Goal: Information Seeking & Learning: Find specific fact

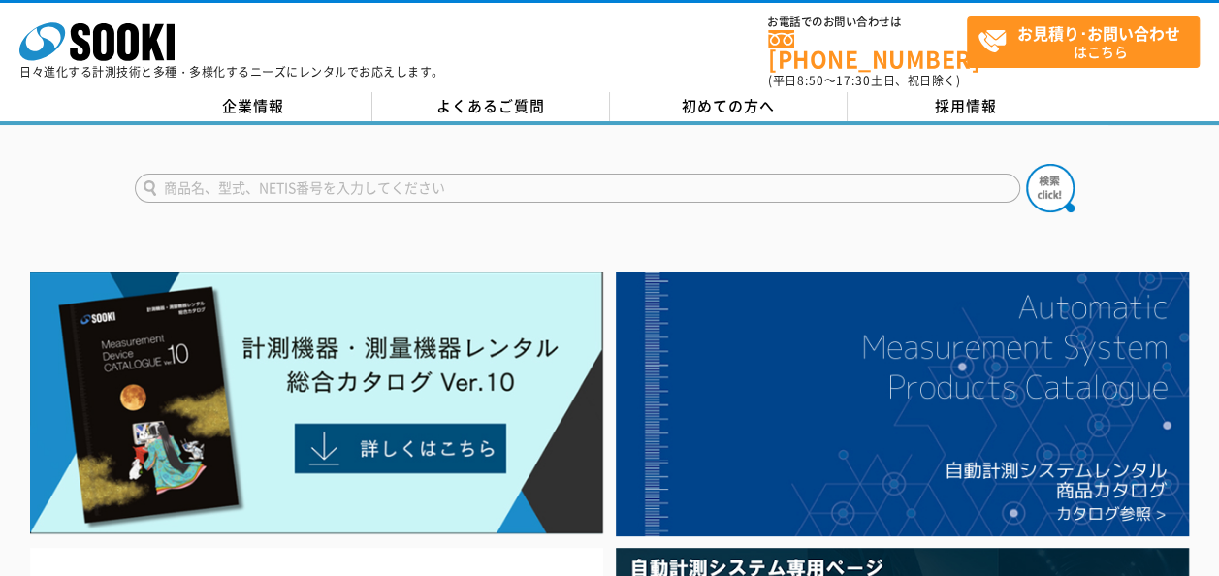
click at [340, 174] on input "text" at bounding box center [577, 188] width 885 height 29
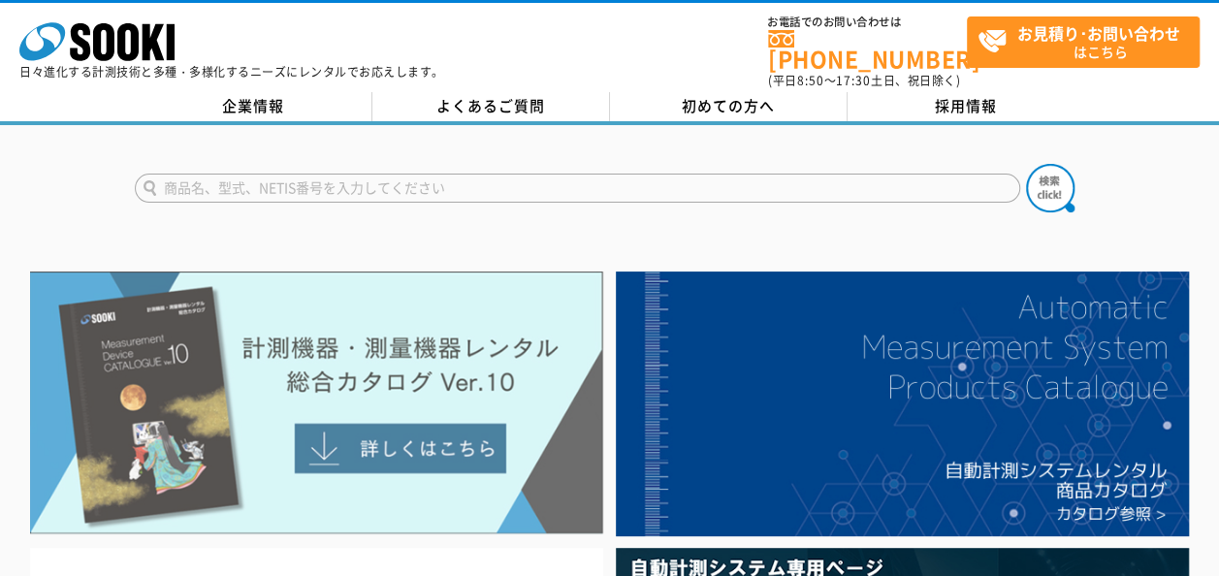
type input "商品名、型式、NETIS番号を入力してください"
click at [340, 316] on img at bounding box center [316, 403] width 573 height 263
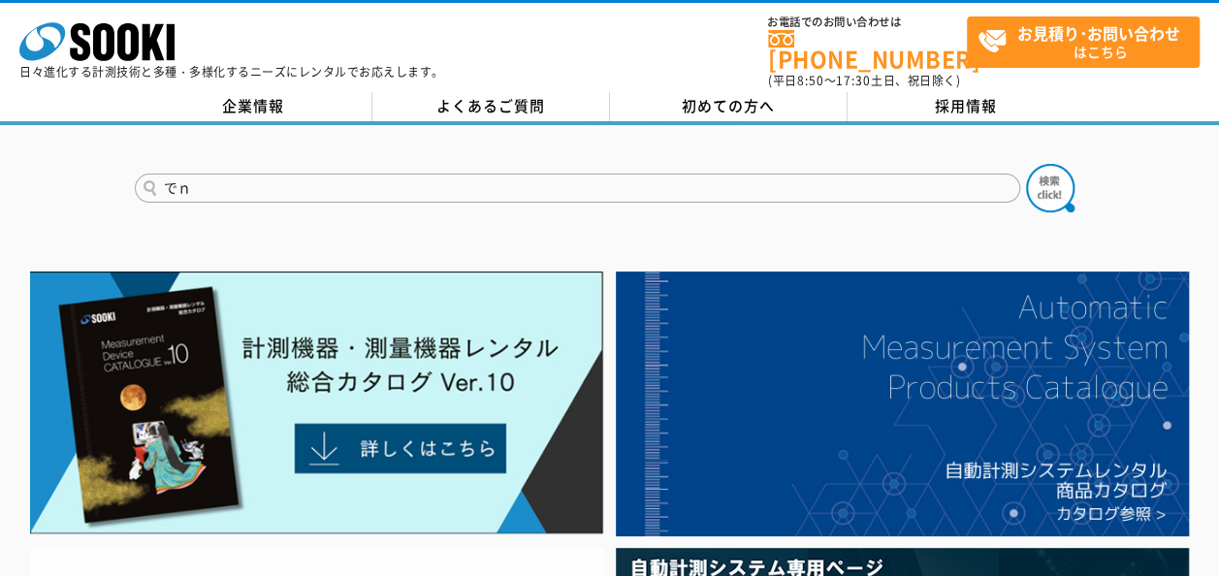
type input "でｎ"
